Goal: Task Accomplishment & Management: Complete application form

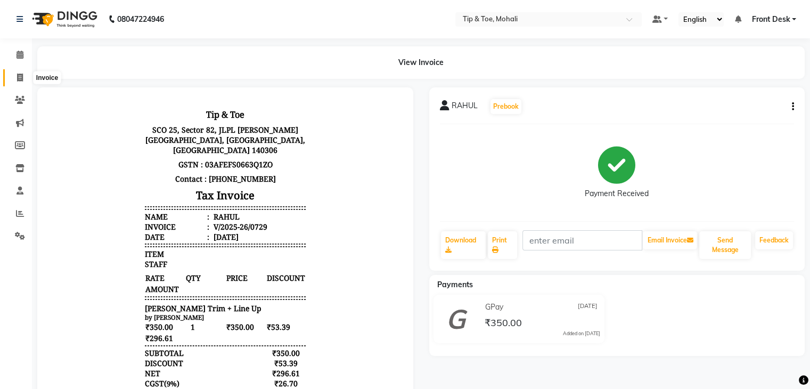
click at [19, 77] on icon at bounding box center [20, 77] width 6 height 8
select select "service"
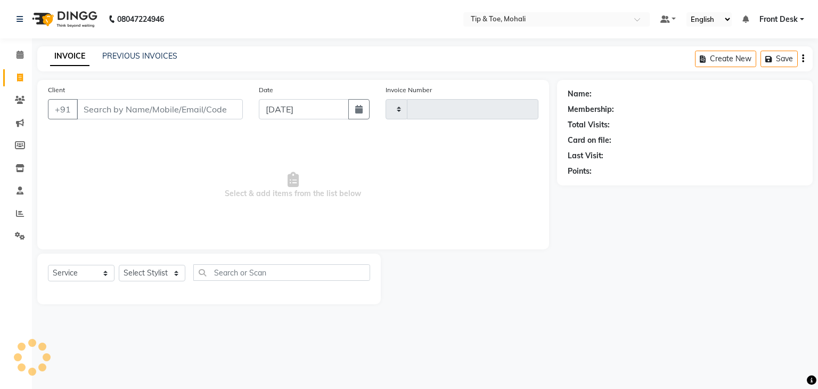
type input "0730"
select select "5835"
click at [105, 112] on input "Client" at bounding box center [160, 109] width 166 height 20
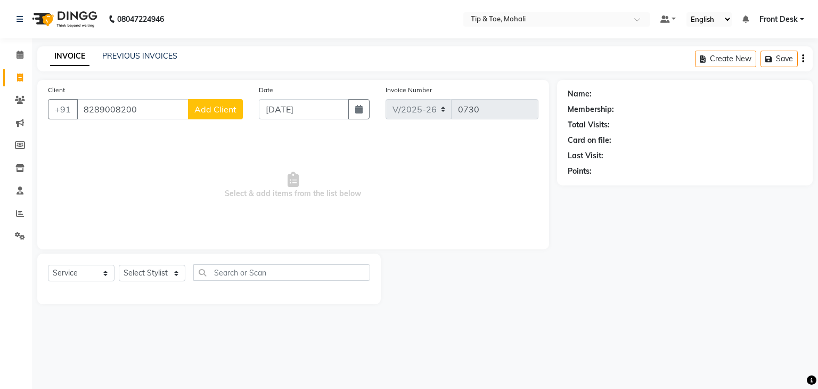
type input "8289008200"
click at [221, 111] on span "Add Client" at bounding box center [215, 109] width 42 height 11
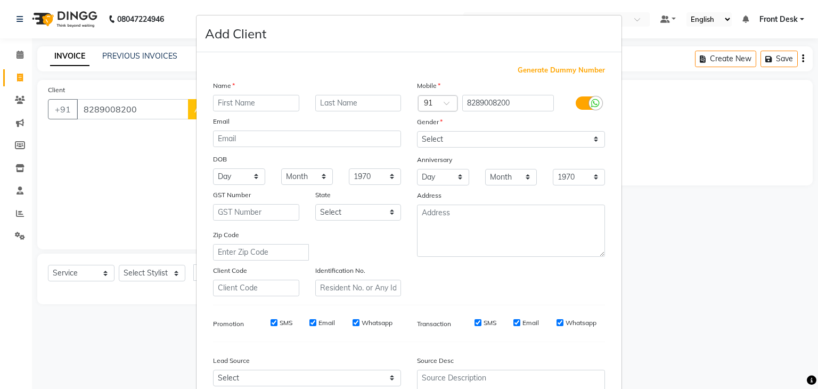
click at [233, 103] on input "text" at bounding box center [256, 103] width 86 height 16
type input "[PERSON_NAME]"
click at [477, 133] on select "Select [DEMOGRAPHIC_DATA] [DEMOGRAPHIC_DATA] Other Prefer Not To Say" at bounding box center [511, 139] width 188 height 16
select select "[DEMOGRAPHIC_DATA]"
click at [417, 131] on select "Select [DEMOGRAPHIC_DATA] [DEMOGRAPHIC_DATA] Other Prefer Not To Say" at bounding box center [511, 139] width 188 height 16
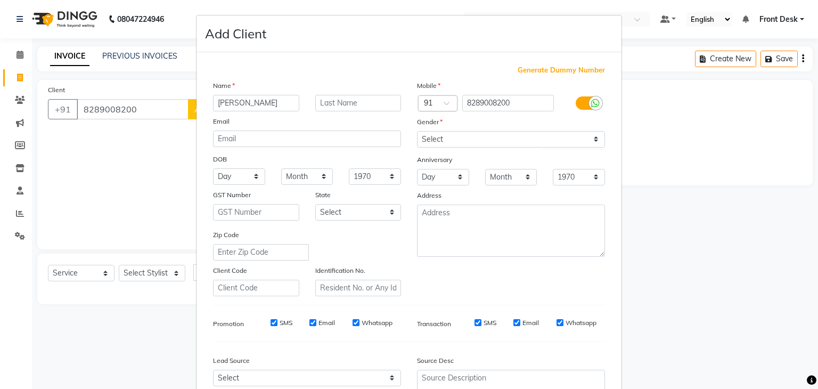
click at [270, 326] on input "SMS" at bounding box center [273, 322] width 7 height 7
checkbox input "false"
click at [311, 326] on input "Email" at bounding box center [312, 322] width 7 height 7
checkbox input "false"
click at [474, 324] on input "SMS" at bounding box center [477, 322] width 7 height 7
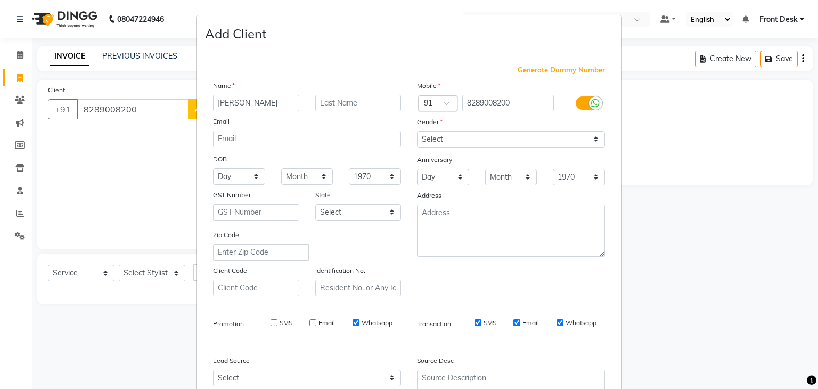
checkbox input "false"
click at [514, 323] on input "Email" at bounding box center [516, 322] width 7 height 7
checkbox input "false"
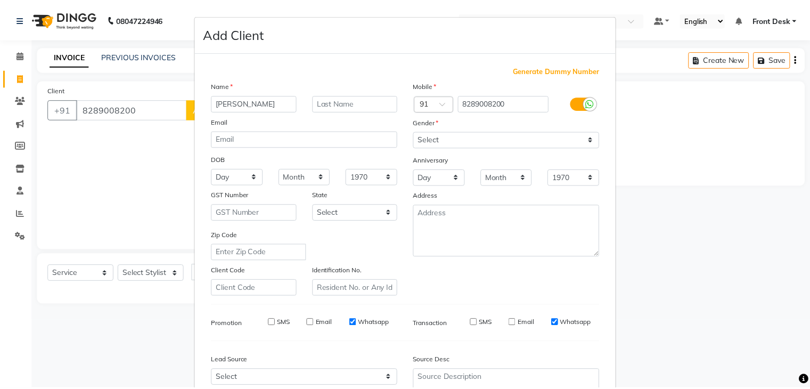
scroll to position [108, 0]
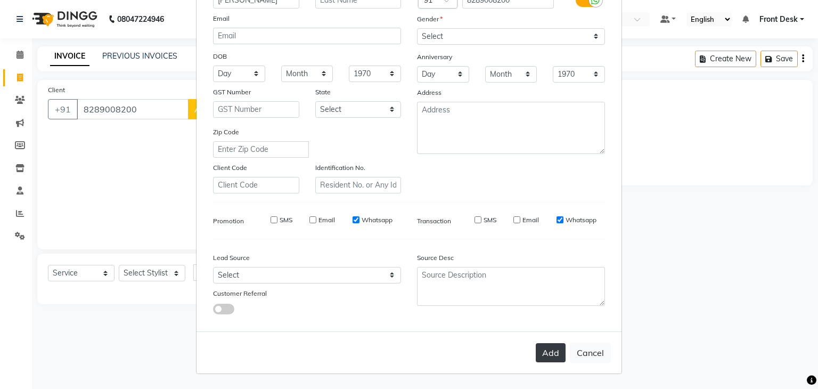
click at [544, 357] on button "Add" at bounding box center [550, 352] width 30 height 19
select select
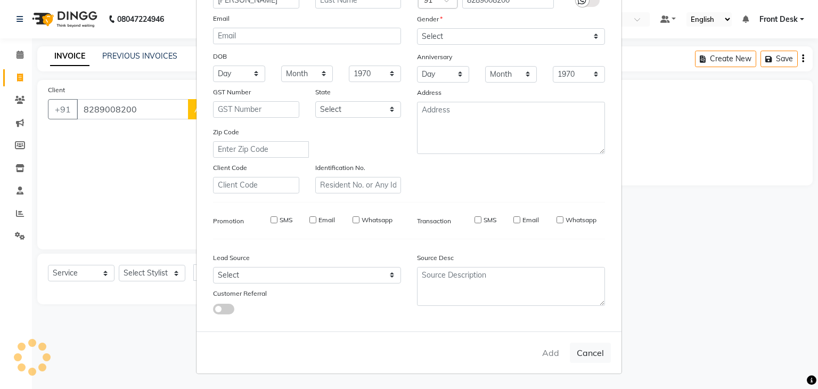
select select
checkbox input "false"
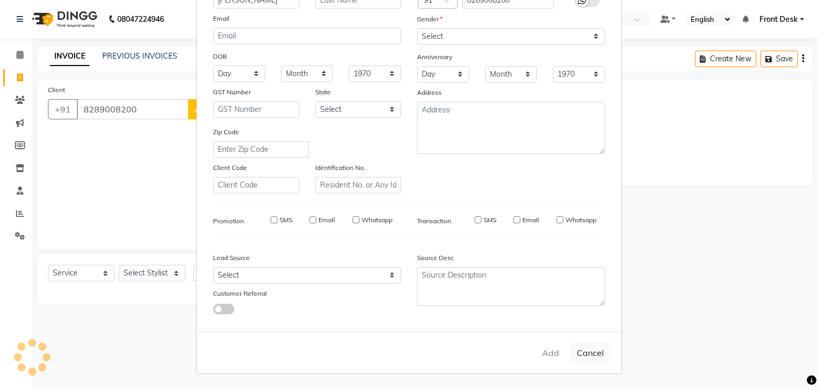
checkbox input "false"
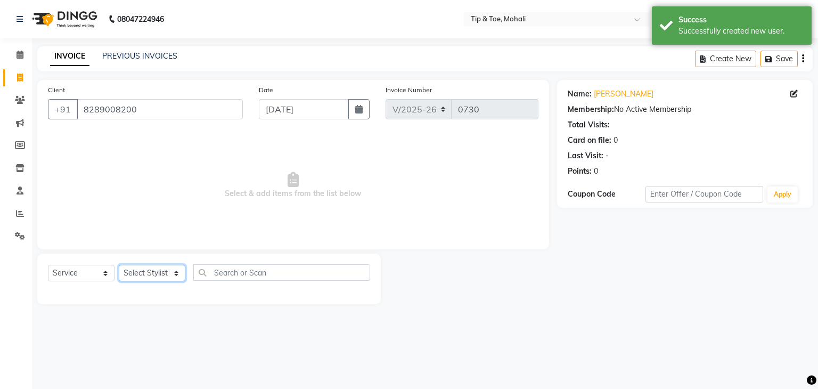
click at [153, 278] on select "Select Stylist Front Desk [PERSON_NAME] [PERSON_NAME] [DATE][PERSON_NAME] SACHI…" at bounding box center [152, 273] width 67 height 16
select select "61785"
click at [119, 265] on select "Select Stylist Front Desk [PERSON_NAME] [PERSON_NAME] [DATE][PERSON_NAME] SACHI…" at bounding box center [152, 273] width 67 height 16
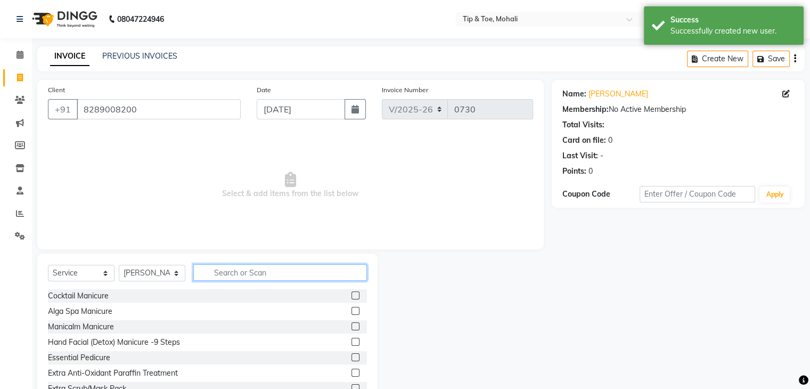
click at [232, 273] on input "text" at bounding box center [280, 272] width 174 height 16
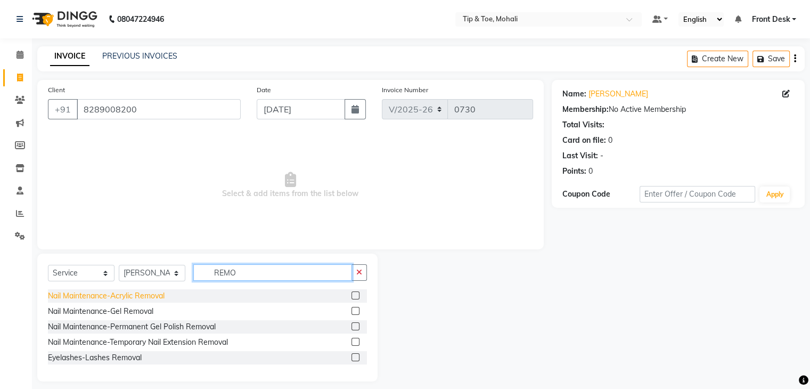
type input "REMO"
click at [130, 292] on div "Nail Maintenance-Acrylic Removal" at bounding box center [106, 295] width 117 height 11
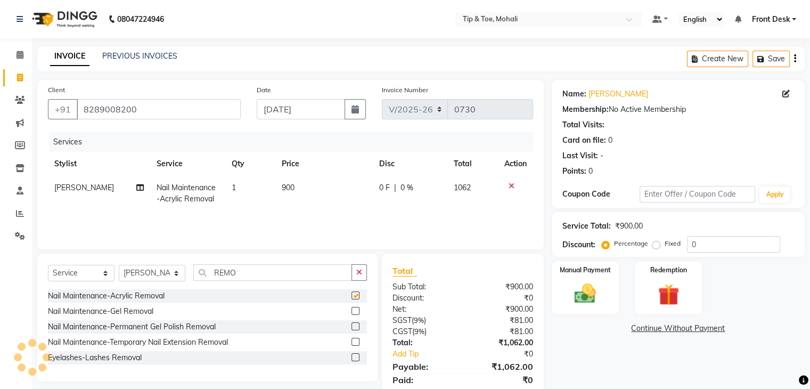
checkbox input "false"
click at [298, 192] on td "900" at bounding box center [323, 193] width 97 height 35
select select "61785"
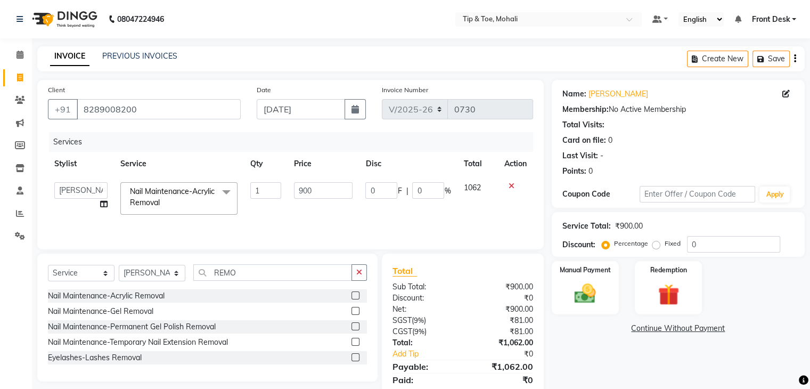
click at [298, 192] on input "900" at bounding box center [323, 190] width 59 height 16
type input "700"
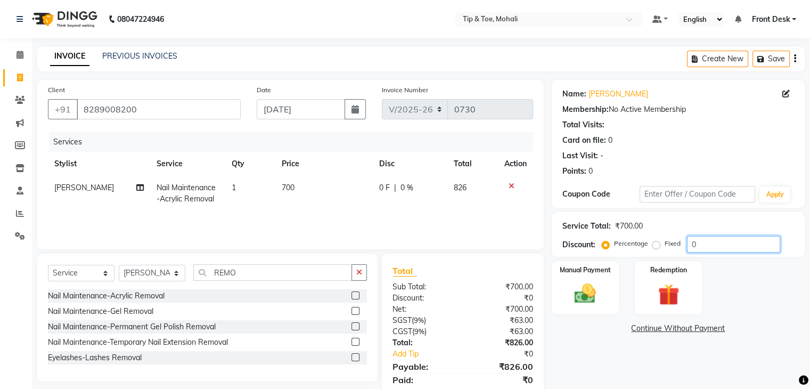
click at [704, 239] on input "0" at bounding box center [733, 244] width 93 height 16
type input "15.254"
click at [605, 288] on div "Manual Payment" at bounding box center [585, 287] width 70 height 55
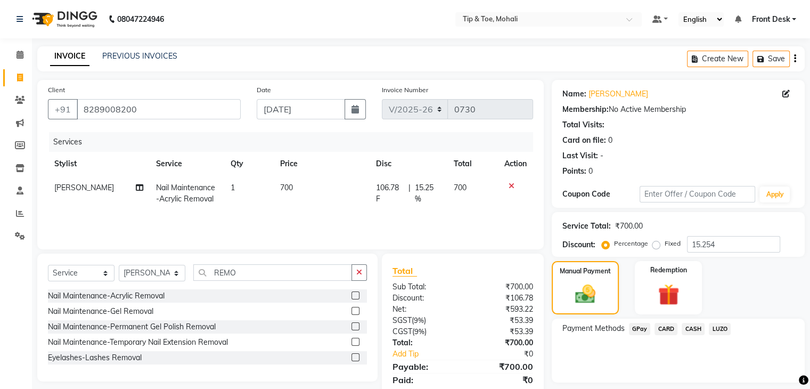
click at [639, 331] on span "GPay" at bounding box center [640, 329] width 22 height 12
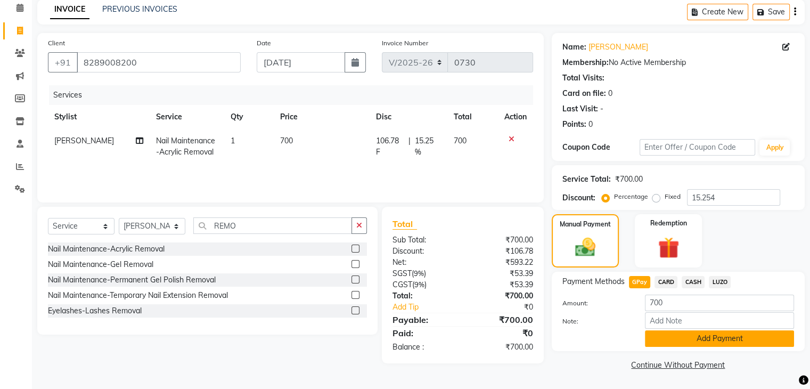
click at [657, 339] on button "Add Payment" at bounding box center [719, 338] width 149 height 16
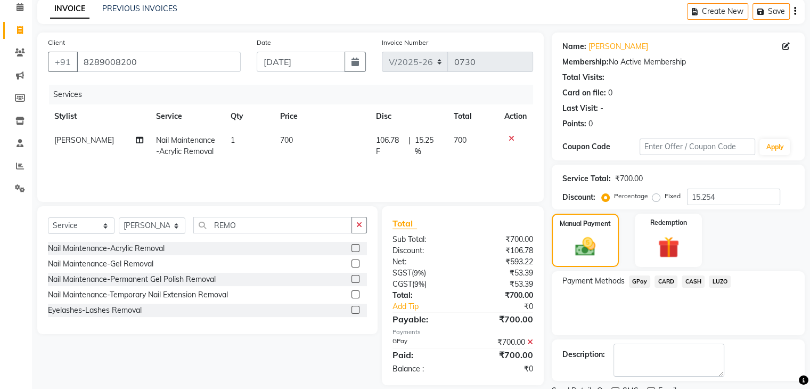
scroll to position [91, 0]
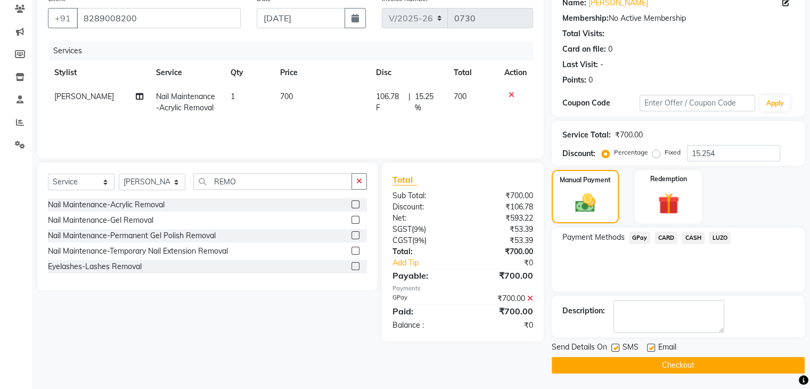
click at [645, 359] on button "Checkout" at bounding box center [677, 365] width 253 height 16
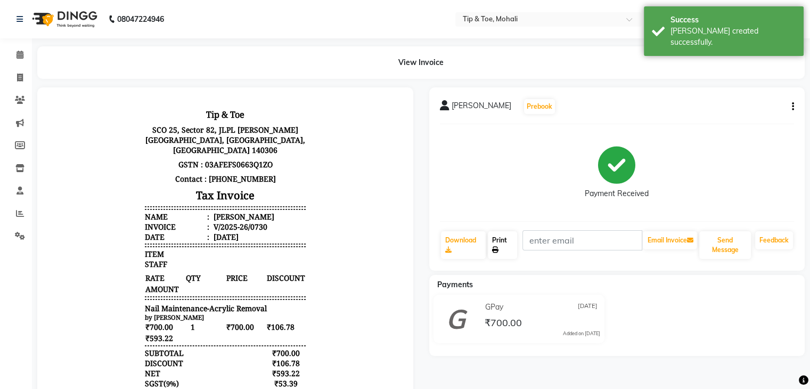
click at [502, 240] on link "Print" at bounding box center [502, 245] width 29 height 28
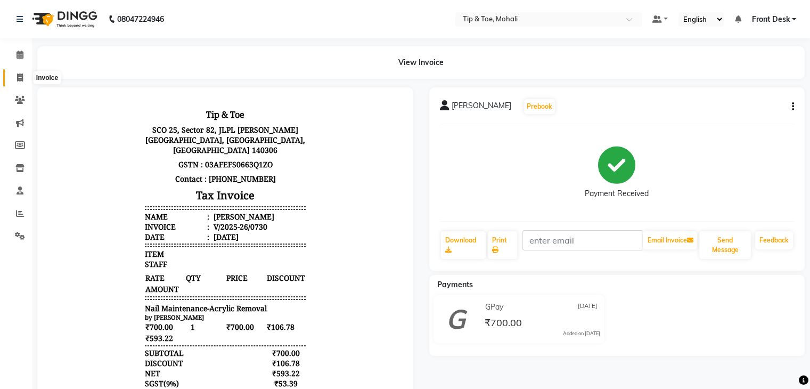
click at [23, 73] on span at bounding box center [20, 78] width 19 height 12
select select "service"
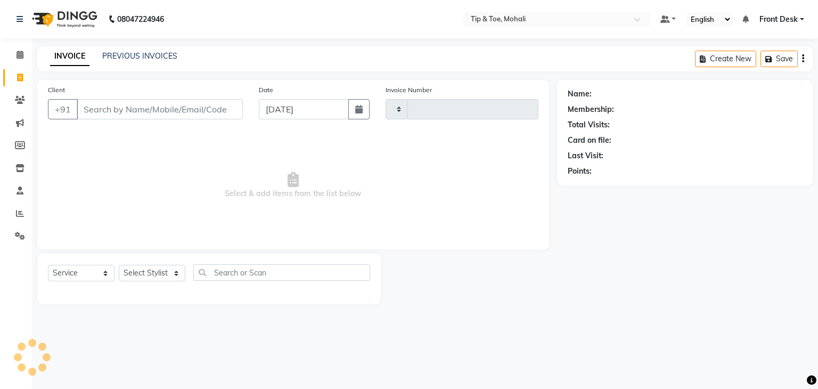
type input "0731"
select select "5835"
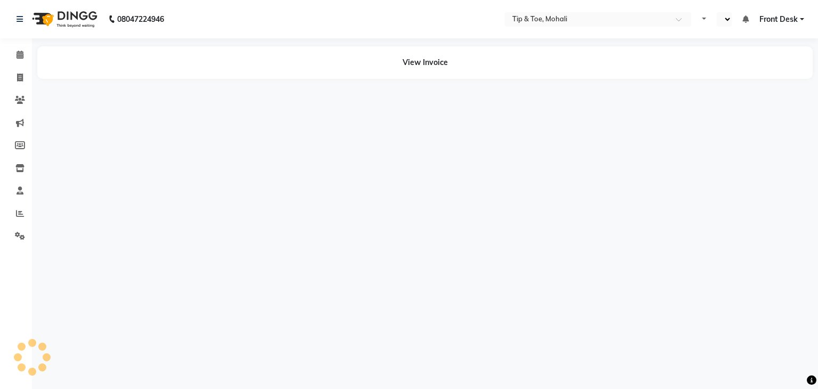
select select "en"
